Goal: Task Accomplishment & Management: Complete application form

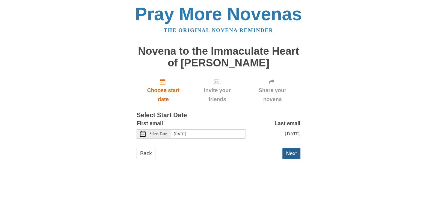
click at [291, 159] on button "Next" at bounding box center [291, 153] width 18 height 11
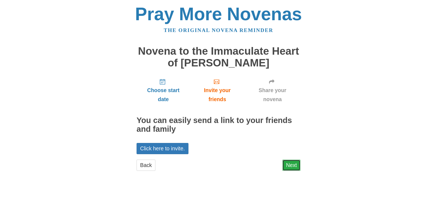
click at [290, 167] on link "Next" at bounding box center [291, 164] width 18 height 11
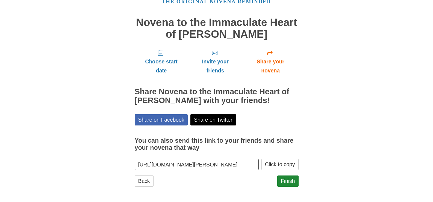
scroll to position [29, 0]
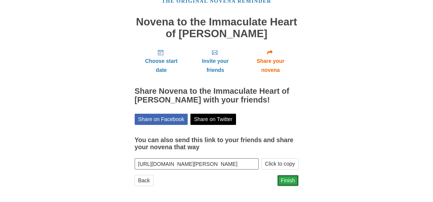
click at [287, 179] on link "Finish" at bounding box center [287, 180] width 21 height 11
